Goal: Find specific page/section: Find specific page/section

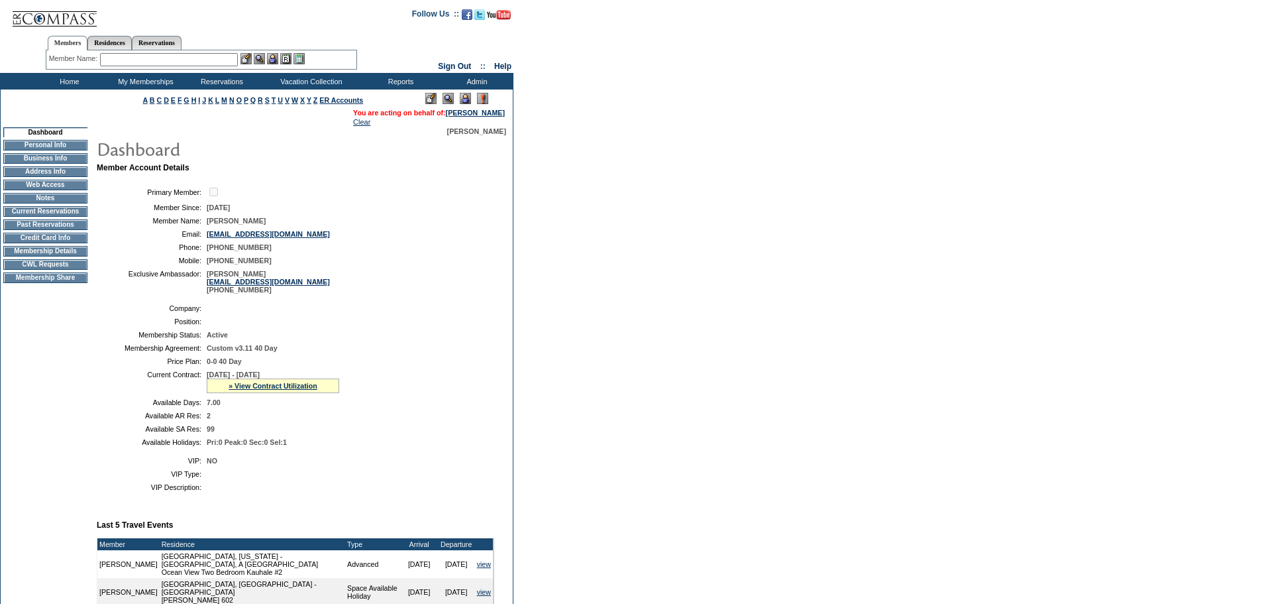
click at [36, 256] on td "Membership Details" at bounding box center [45, 251] width 84 height 11
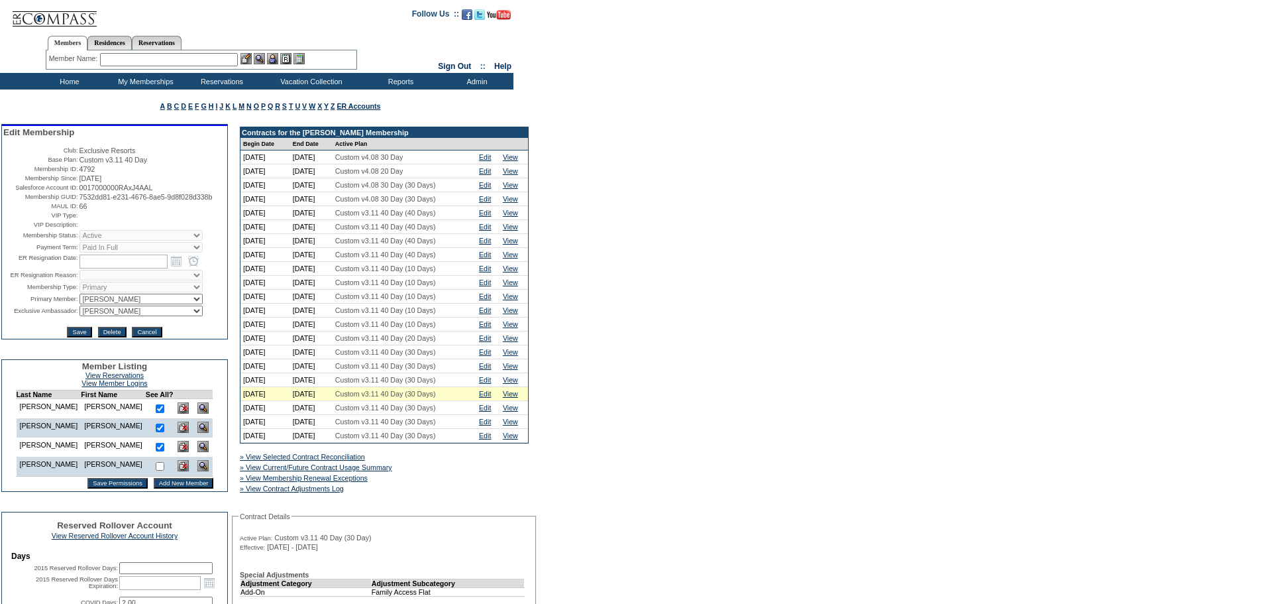
drag, startPoint x: 91, startPoint y: 173, endPoint x: 74, endPoint y: 174, distance: 17.2
click at [74, 173] on tr "Membership ID: 4792" at bounding box center [114, 169] width 223 height 8
click at [121, 173] on td "4792" at bounding box center [153, 169] width 146 height 8
drag, startPoint x: 76, startPoint y: 170, endPoint x: 96, endPoint y: 170, distance: 20.5
click at [96, 170] on td "4792" at bounding box center [153, 169] width 146 height 8
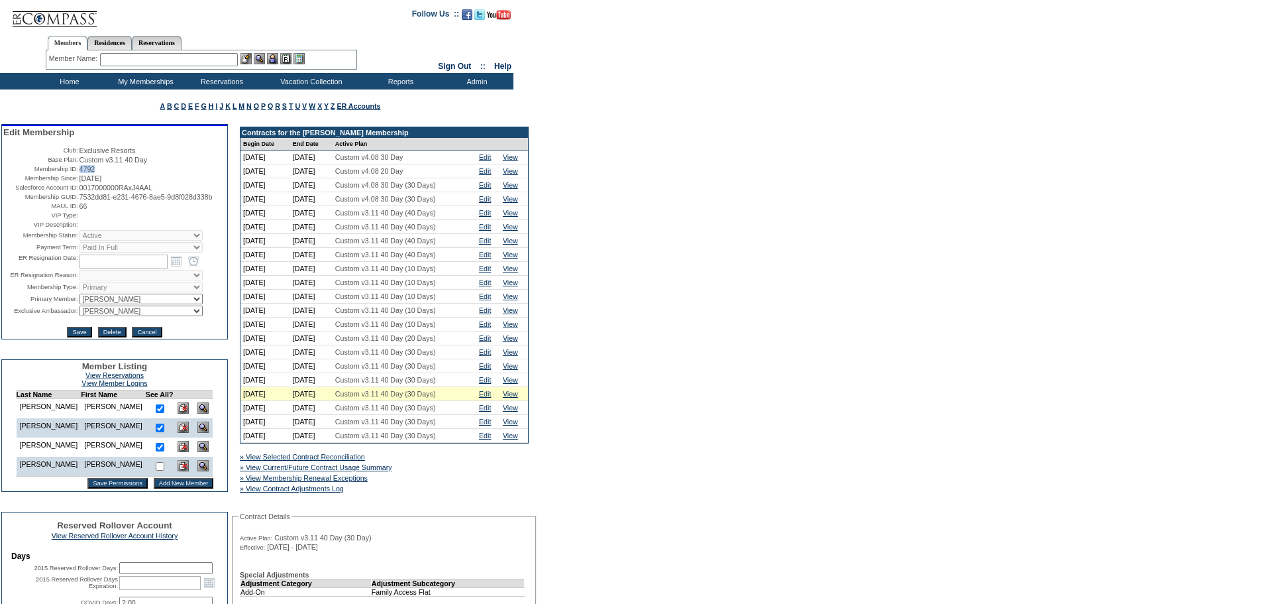
copy span "4792"
click at [300, 101] on td "Residence Collection" at bounding box center [314, 98] width 104 height 13
